Goal: Information Seeking & Learning: Learn about a topic

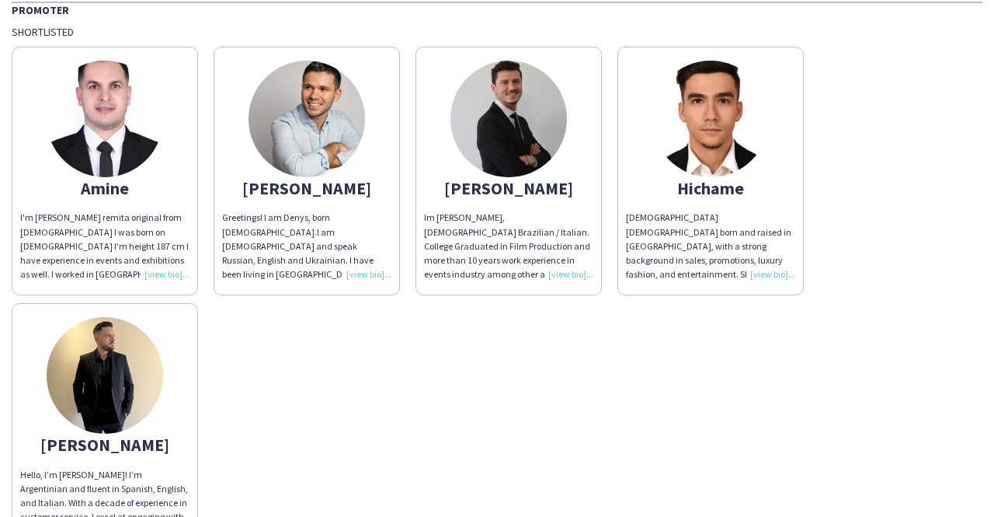
scroll to position [125, 0]
click at [123, 136] on img at bounding box center [105, 119] width 117 height 117
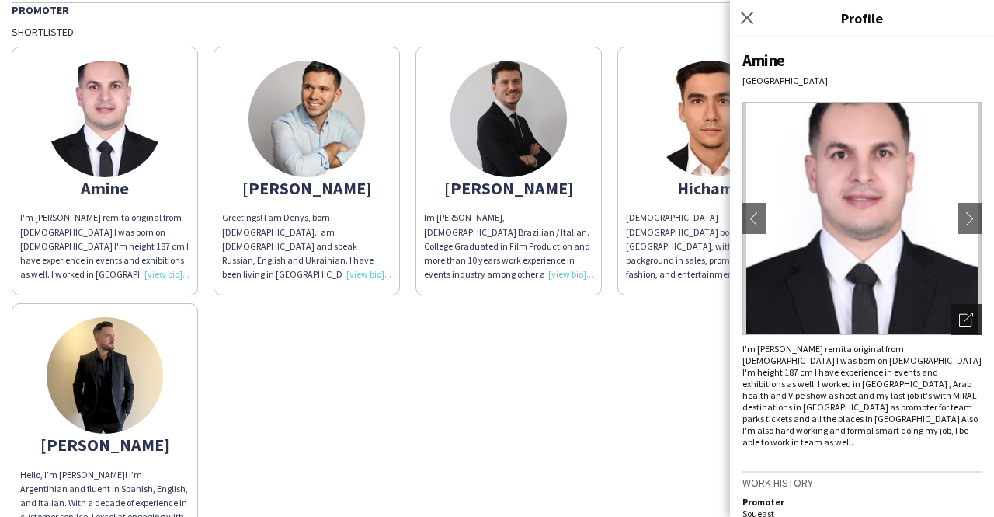
click at [959, 319] on icon "Open photos pop-in" at bounding box center [966, 319] width 14 height 14
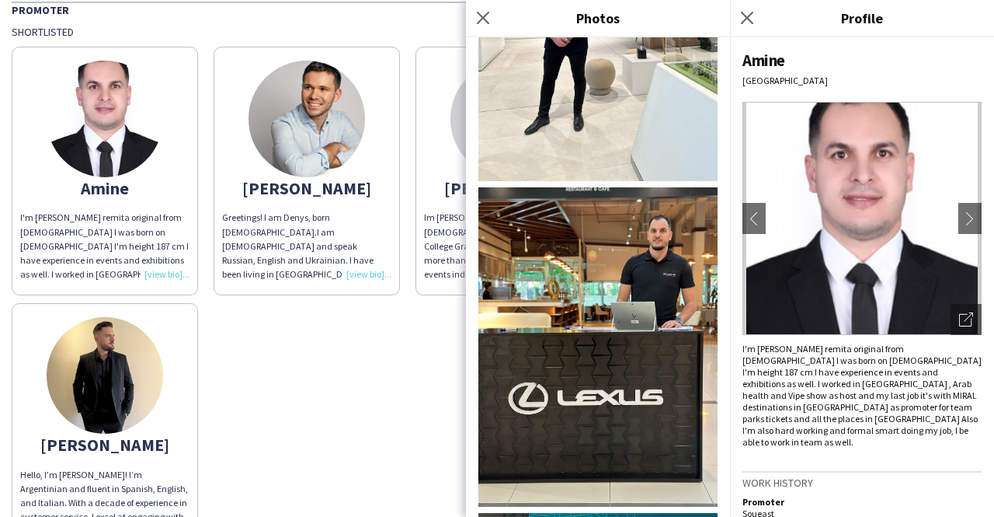
scroll to position [994, 0]
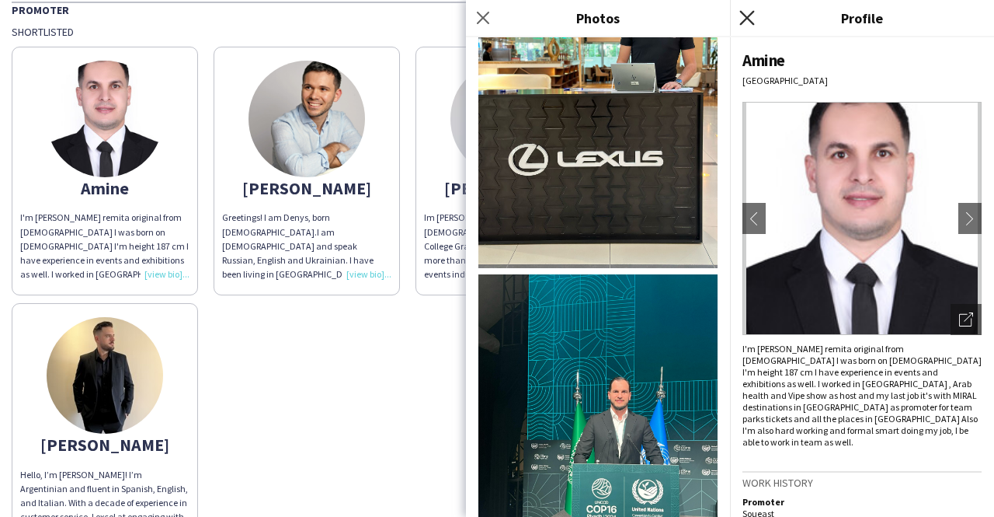
click at [746, 23] on icon "Close pop-in" at bounding box center [747, 17] width 15 height 15
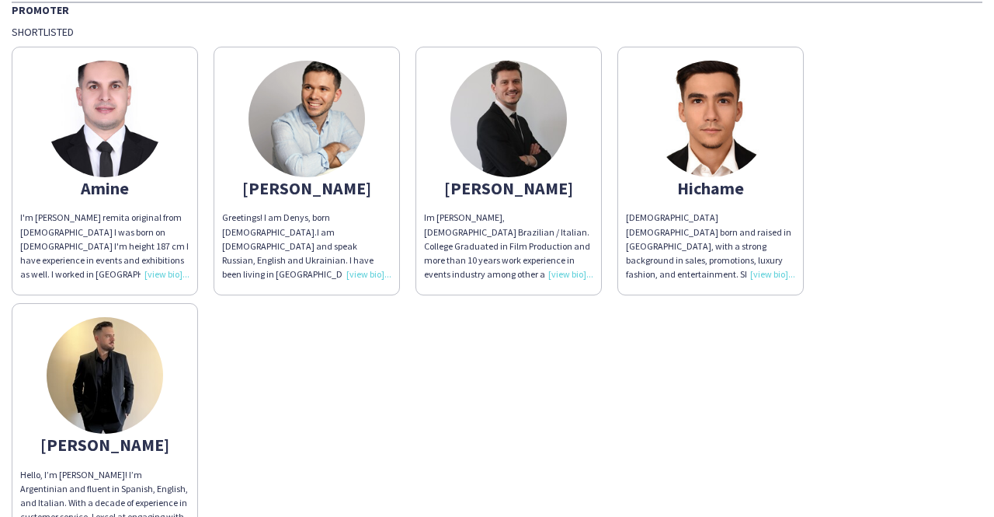
click at [140, 363] on img at bounding box center [105, 375] width 117 height 117
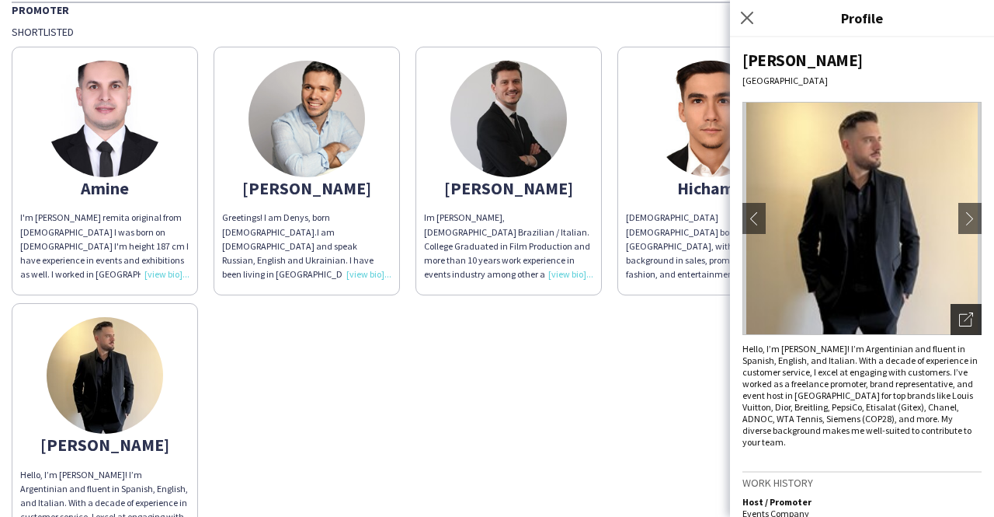
click at [952, 329] on div "Open photos pop-in" at bounding box center [966, 319] width 31 height 31
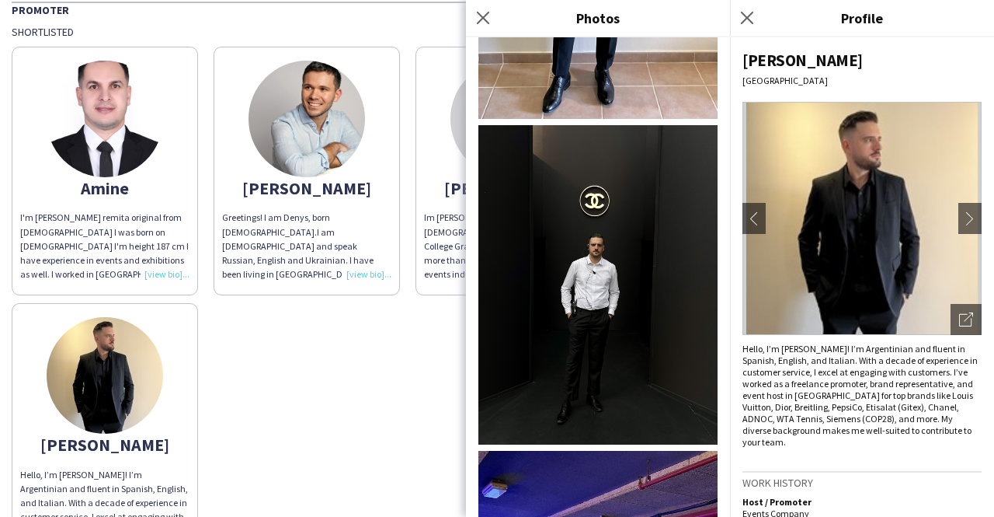
scroll to position [1040, 0]
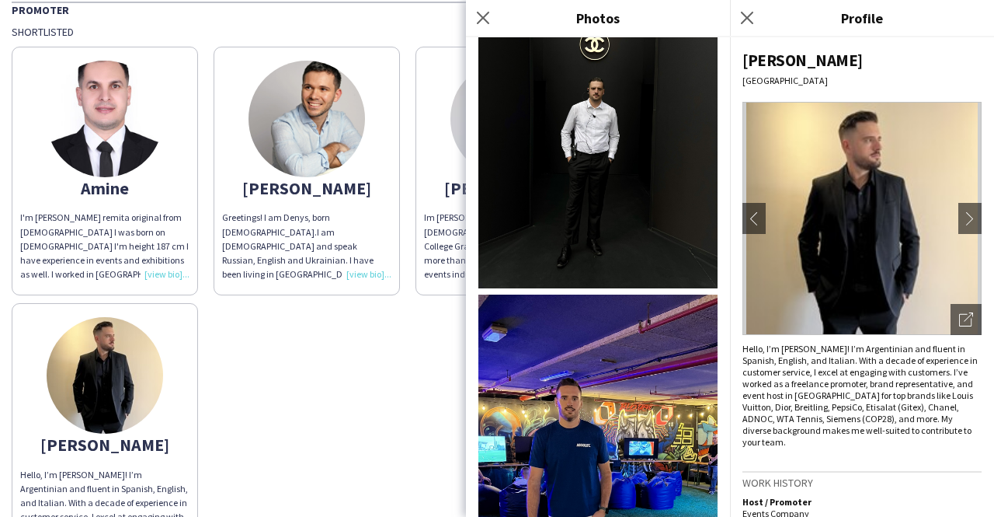
click at [379, 383] on div "[PERSON_NAME]'m [PERSON_NAME] remita original from [DEMOGRAPHIC_DATA] I was bor…" at bounding box center [497, 295] width 971 height 513
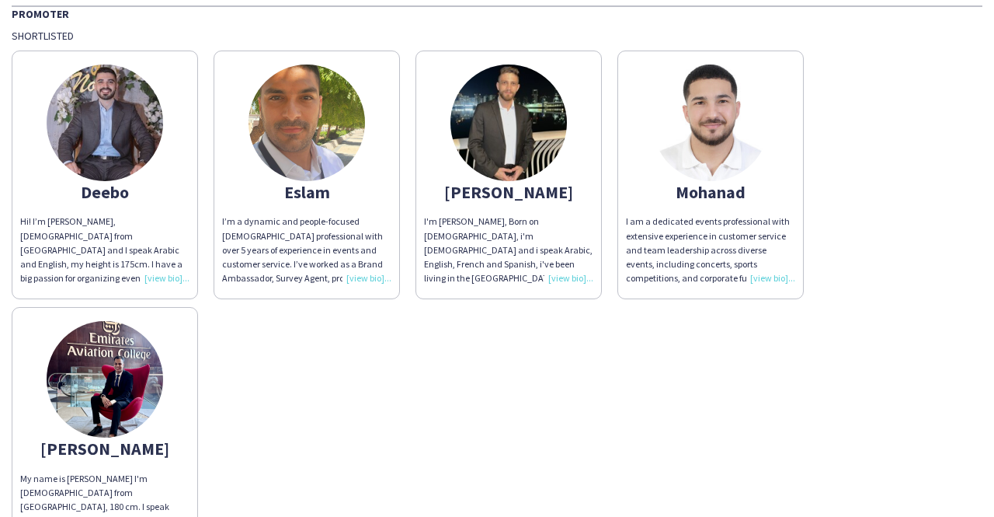
scroll to position [112, 0]
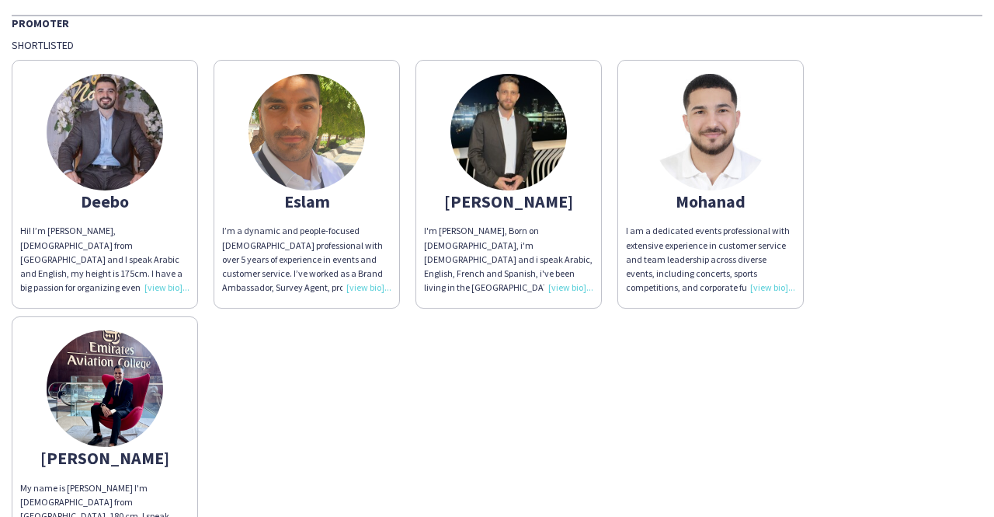
click at [104, 398] on img at bounding box center [105, 388] width 117 height 117
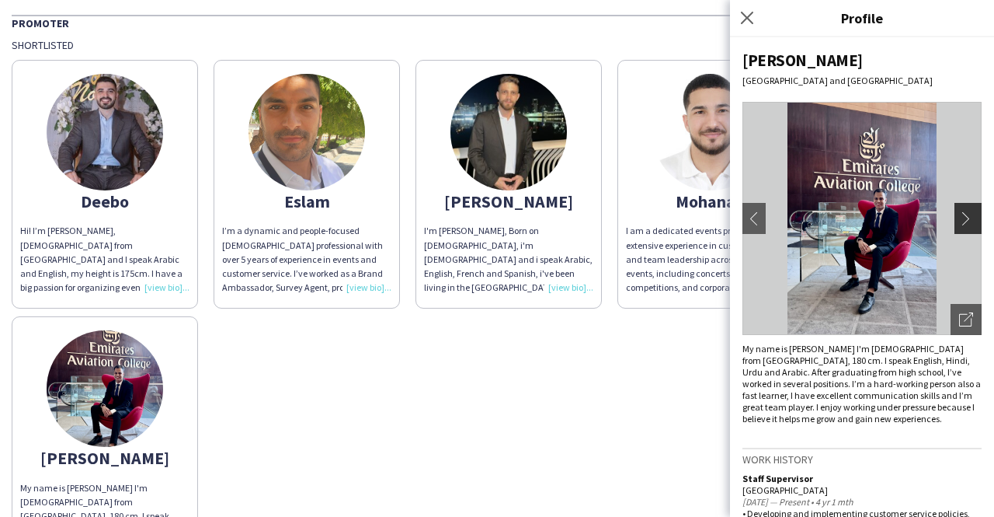
click at [956, 228] on button "chevron-right" at bounding box center [970, 218] width 31 height 31
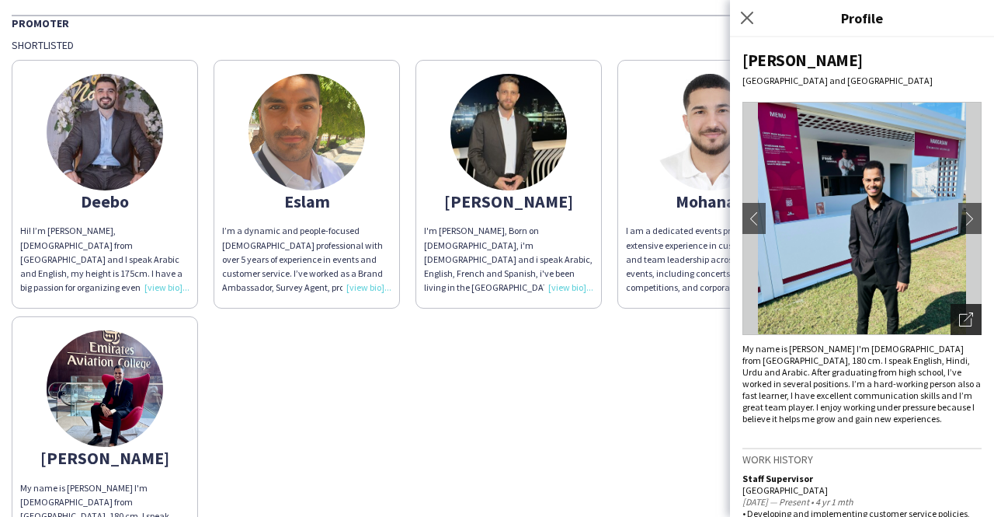
click at [959, 322] on icon "Open photos pop-in" at bounding box center [966, 319] width 14 height 14
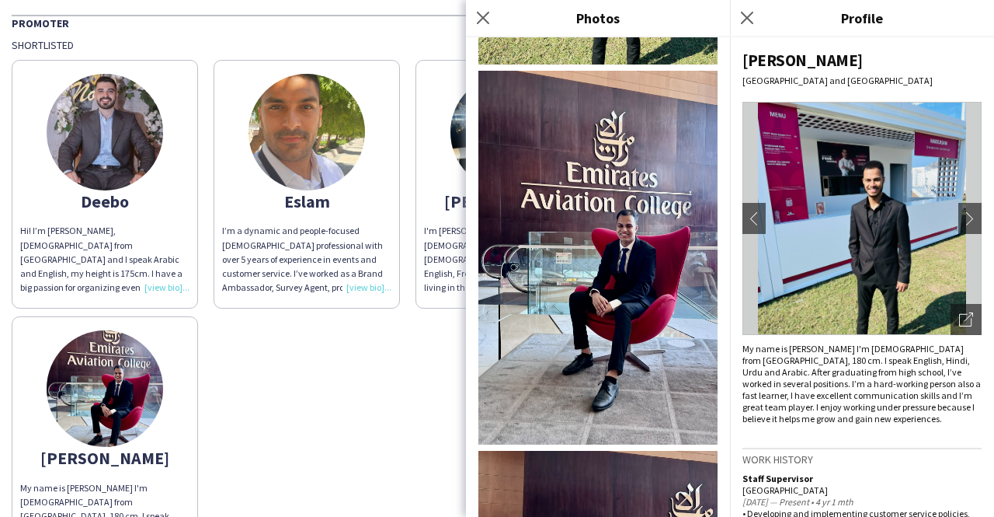
scroll to position [922, 0]
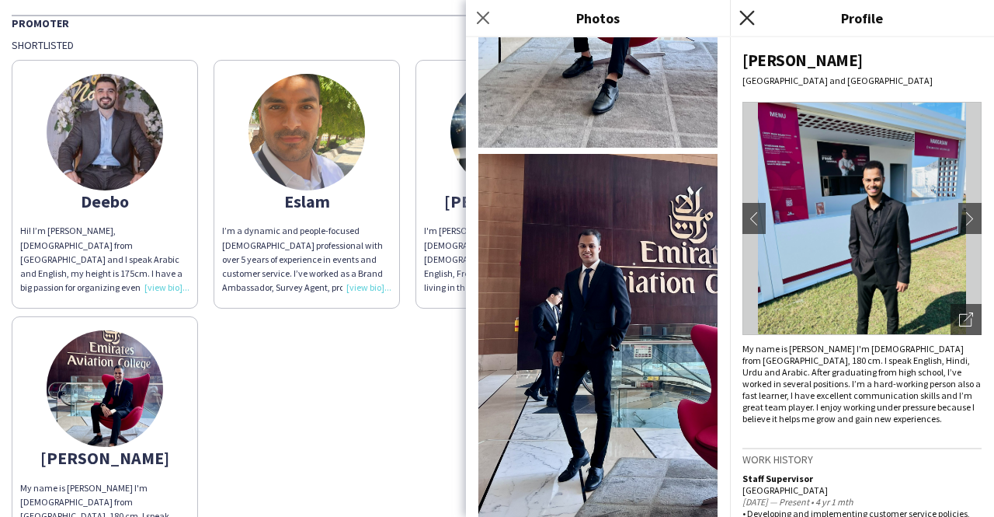
click at [743, 19] on icon "Close pop-in" at bounding box center [747, 17] width 15 height 15
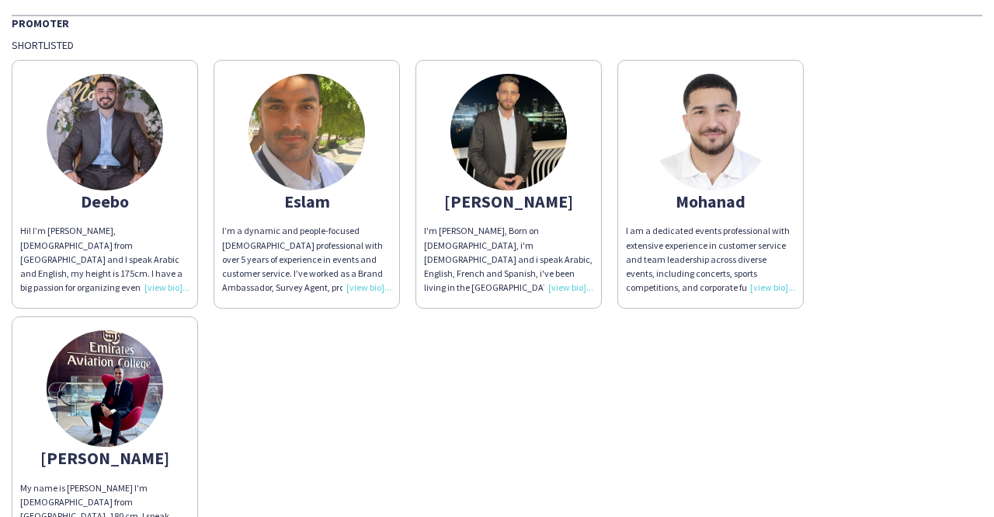
click at [323, 165] on img at bounding box center [307, 132] width 117 height 117
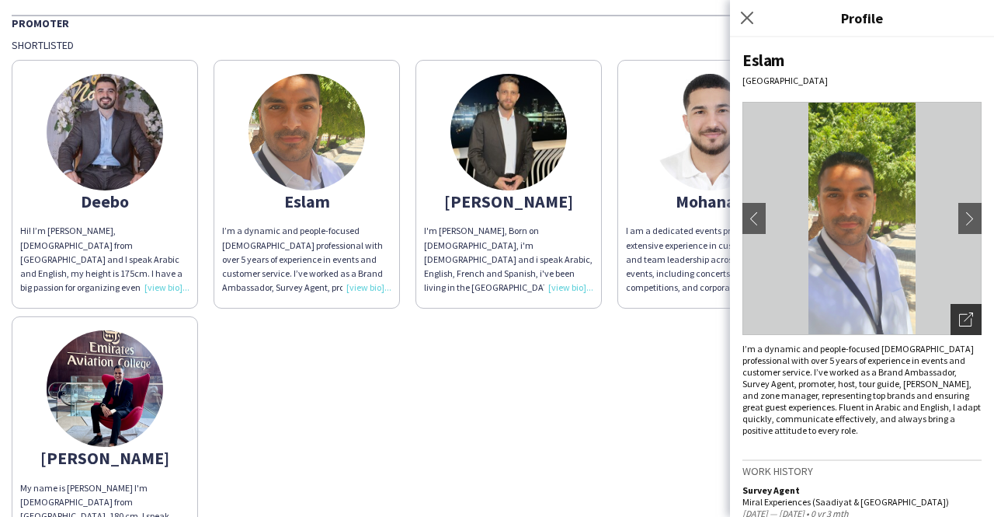
click at [959, 322] on icon "Open photos pop-in" at bounding box center [966, 319] width 14 height 14
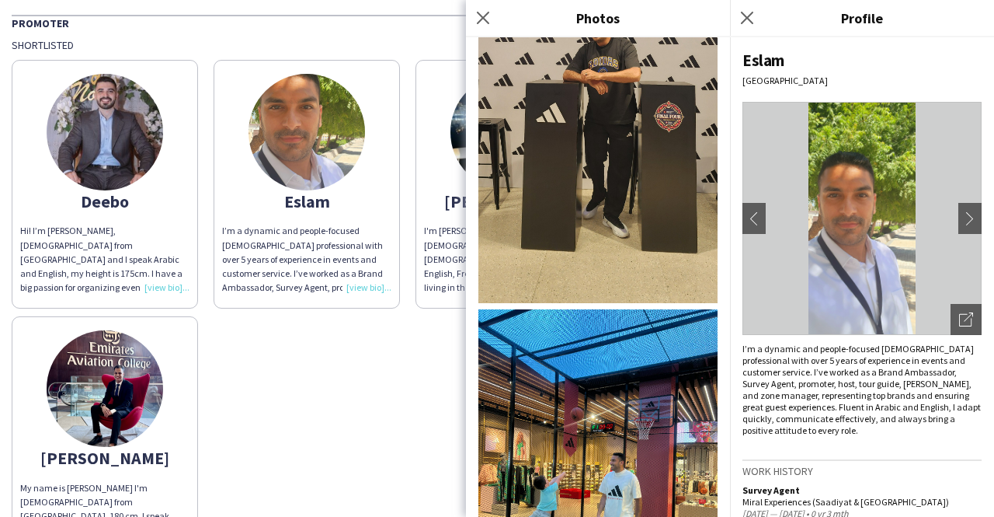
scroll to position [5117, 0]
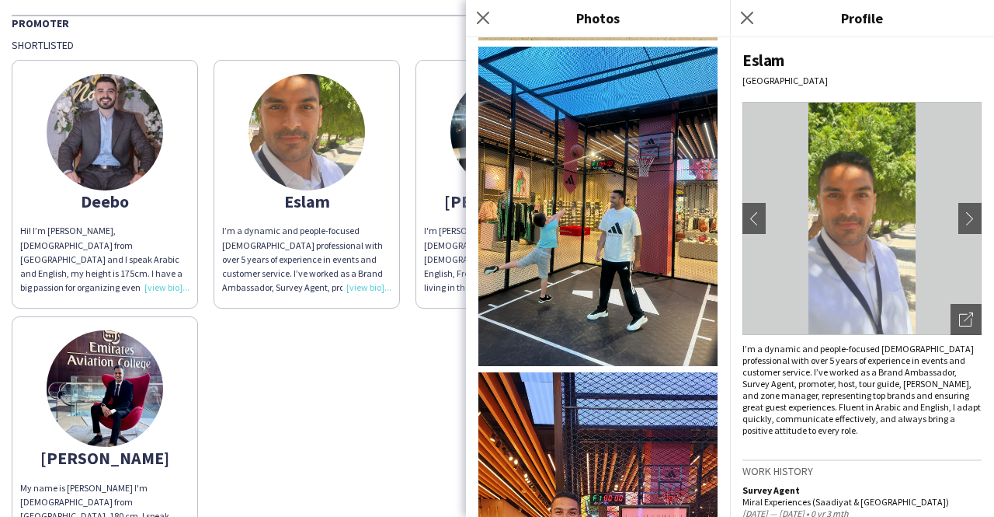
click at [360, 366] on div "Deebo Hi! I’m Dibo Badawi, 24 years old from Syria and I speak Arabic and Engli…" at bounding box center [497, 308] width 971 height 513
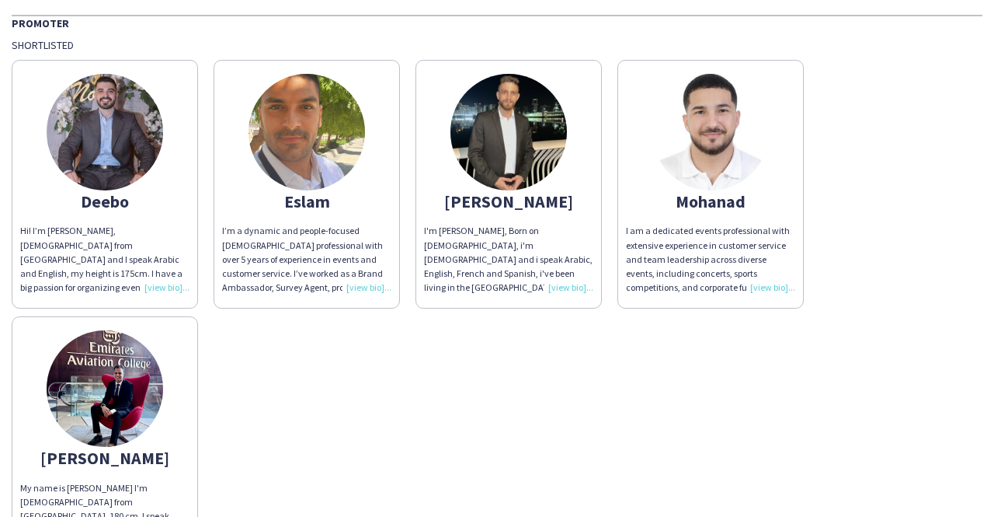
click at [527, 164] on img at bounding box center [509, 132] width 117 height 117
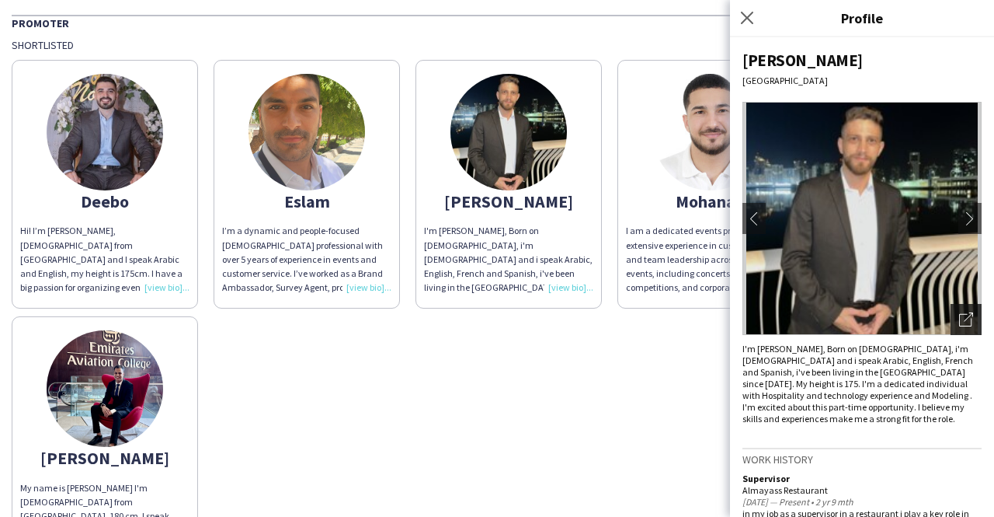
click at [959, 315] on icon "Open photos pop-in" at bounding box center [966, 319] width 14 height 14
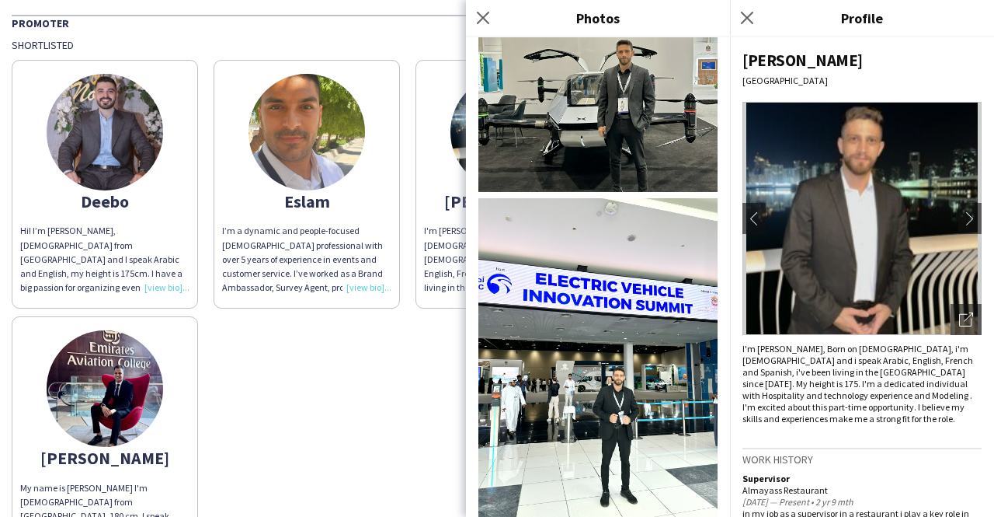
scroll to position [581, 0]
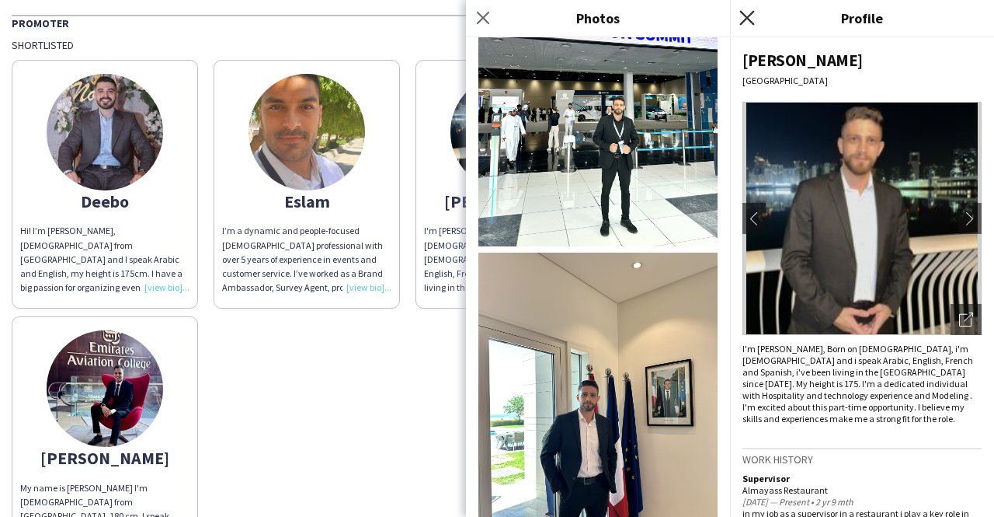
click at [750, 16] on icon at bounding box center [747, 17] width 15 height 15
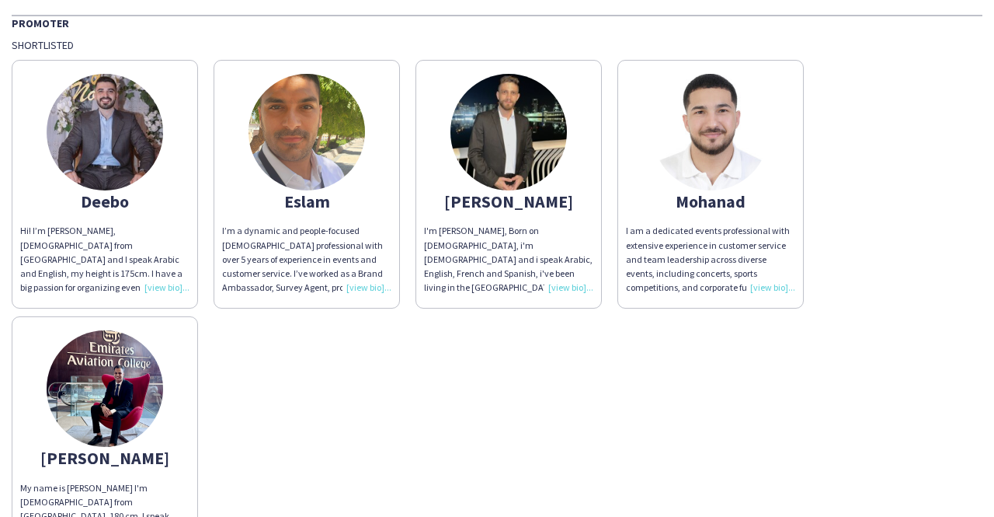
click at [117, 369] on img at bounding box center [105, 388] width 117 height 117
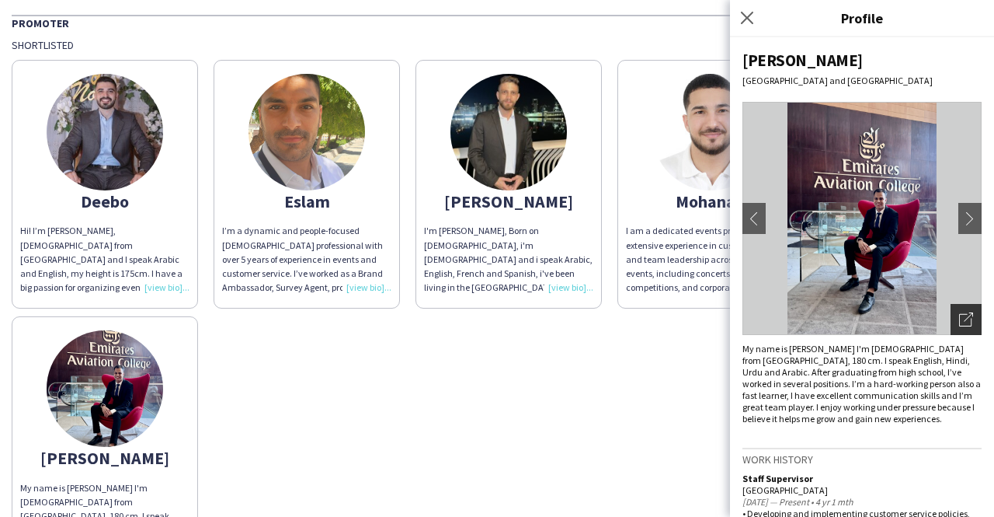
click at [952, 311] on div "Open photos pop-in" at bounding box center [966, 319] width 31 height 31
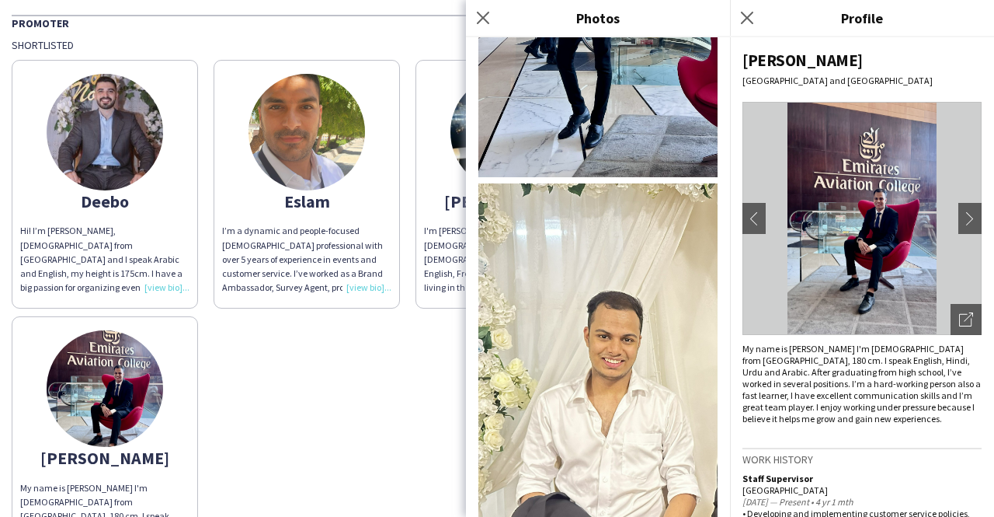
scroll to position [1265, 0]
click at [748, 16] on icon at bounding box center [747, 17] width 15 height 15
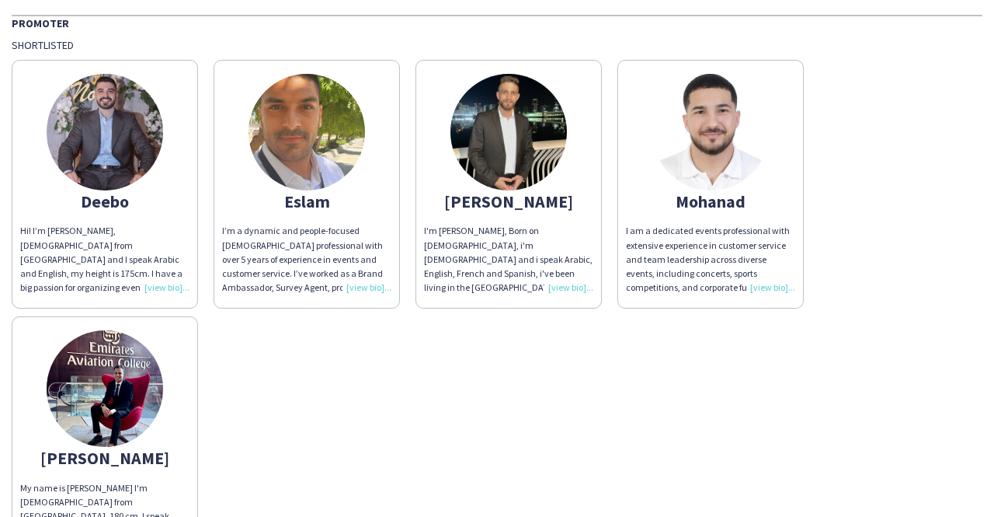
click at [102, 155] on img at bounding box center [105, 132] width 117 height 117
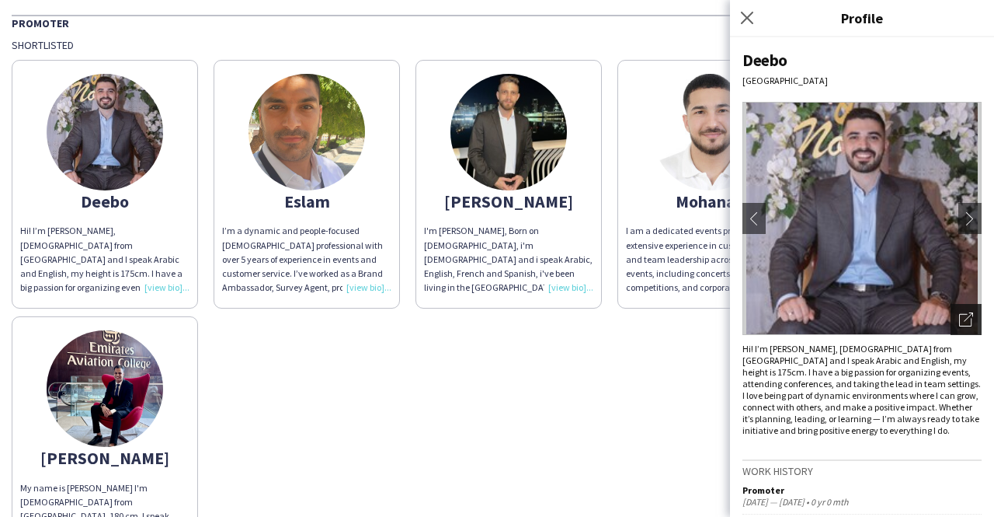
click at [951, 308] on div "Open photos pop-in" at bounding box center [966, 319] width 31 height 31
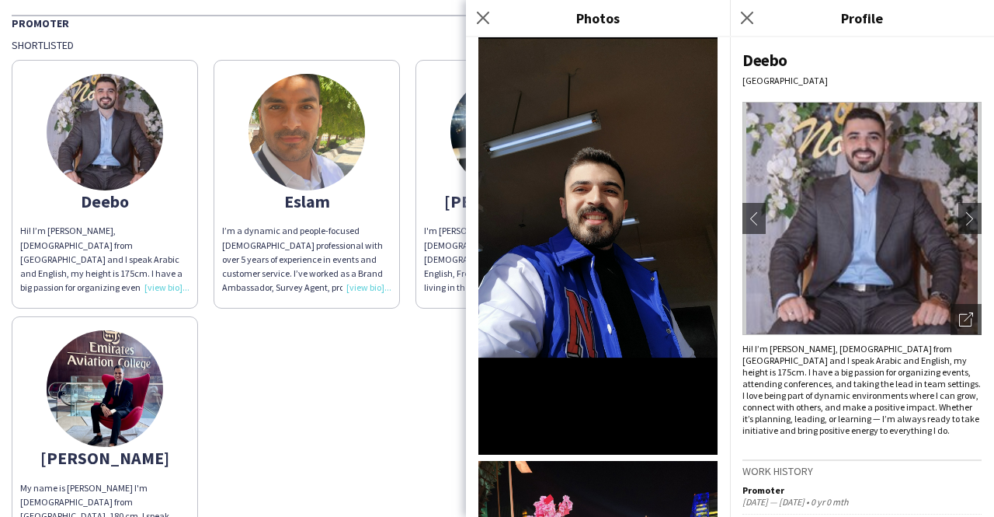
scroll to position [673, 0]
click at [743, 22] on icon at bounding box center [747, 17] width 15 height 15
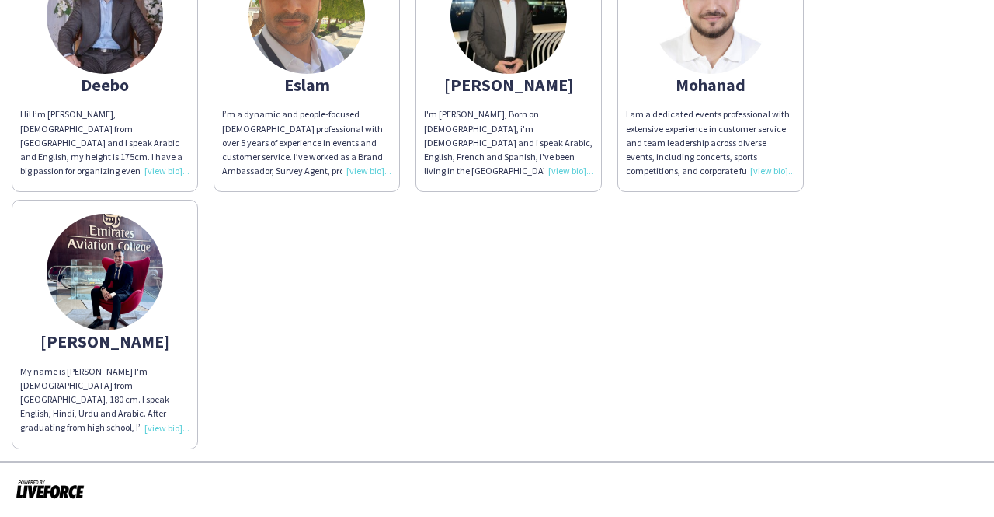
scroll to position [91, 0]
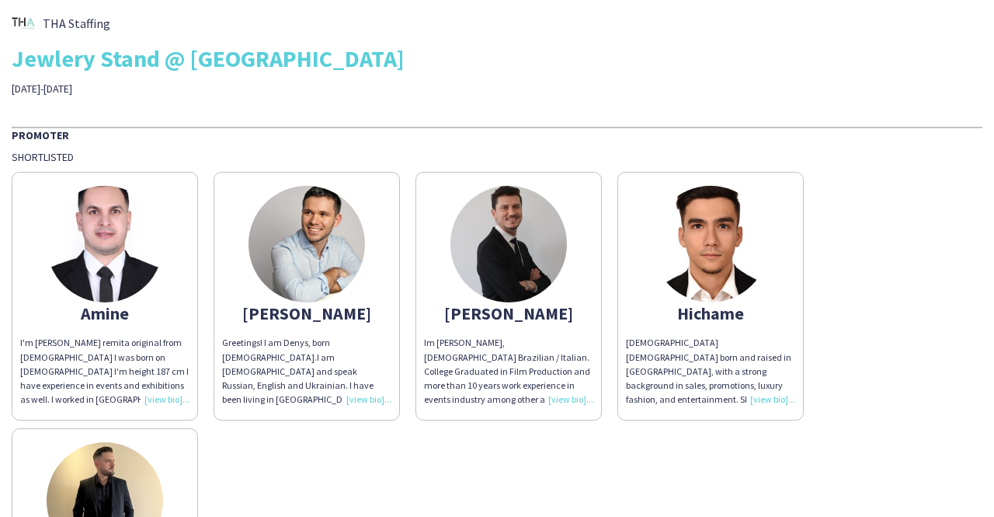
scroll to position [204, 0]
